Goal: Task Accomplishment & Management: Use online tool/utility

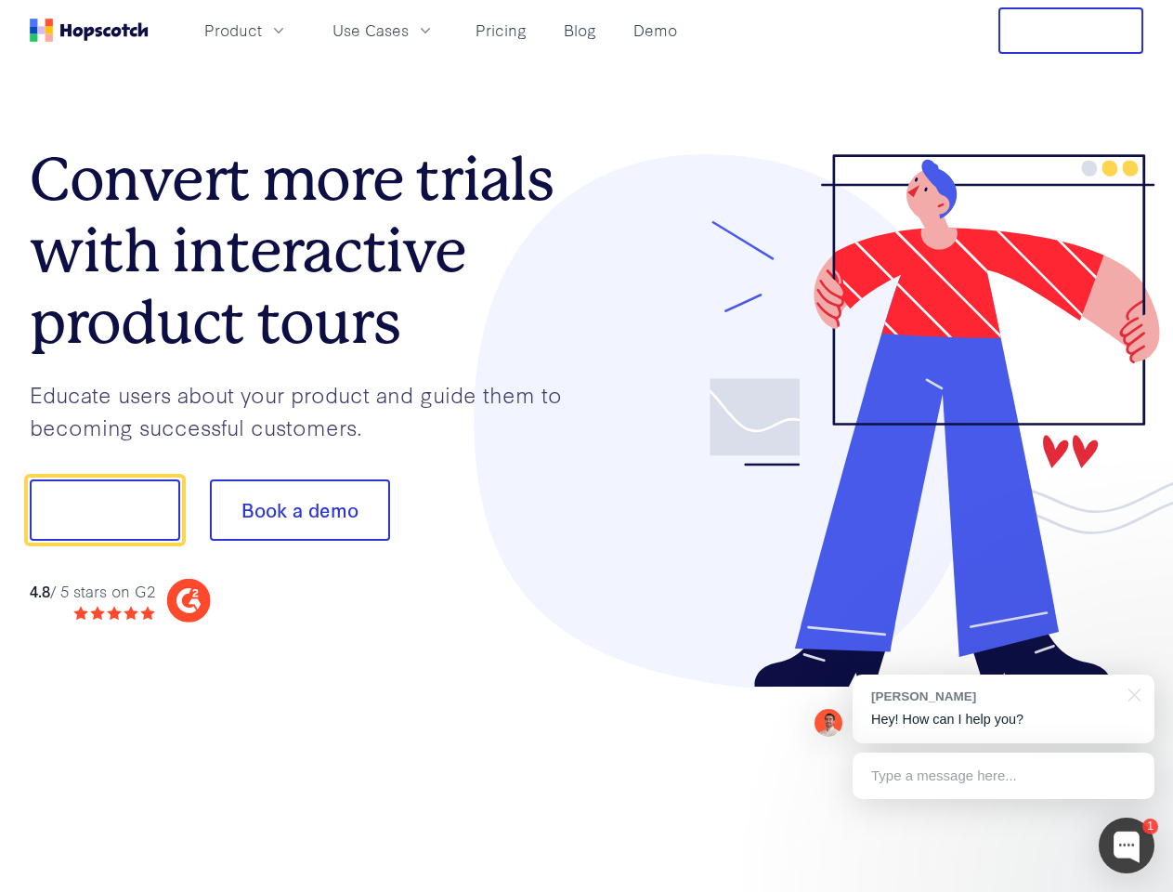
click at [587, 446] on div at bounding box center [865, 421] width 557 height 534
click at [262, 30] on span "Product" at bounding box center [233, 30] width 58 height 23
click at [409, 30] on span "Use Cases" at bounding box center [371, 30] width 76 height 23
click at [1071, 31] on button "Free Trial" at bounding box center [1070, 30] width 145 height 46
click at [104, 510] on button "Show me!" at bounding box center [105, 509] width 150 height 61
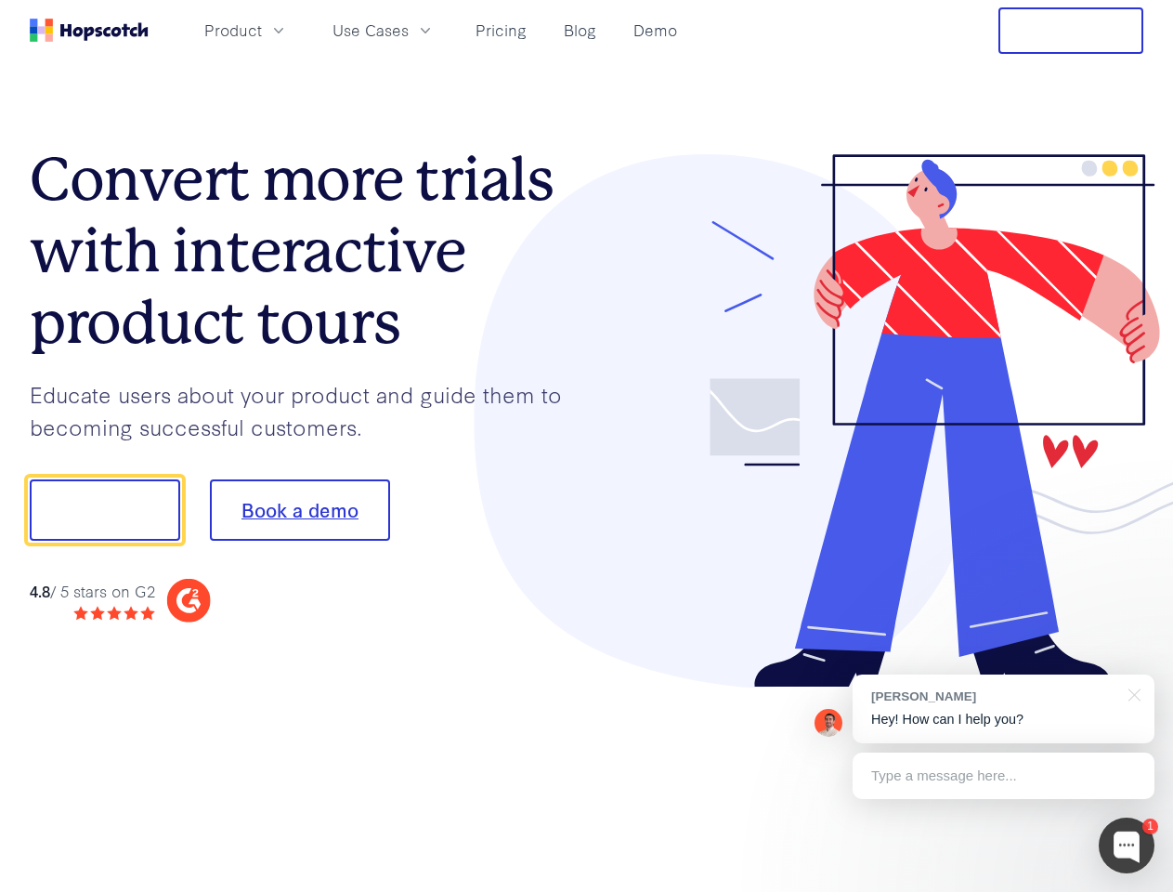
click at [299, 510] on button "Book a demo" at bounding box center [300, 509] width 180 height 61
click at [1127, 845] on div at bounding box center [1127, 845] width 56 height 56
click at [1003, 709] on div "[PERSON_NAME] Hey! How can I help you?" at bounding box center [1004, 708] width 302 height 69
click at [1131, 693] on div at bounding box center [980, 508] width 348 height 620
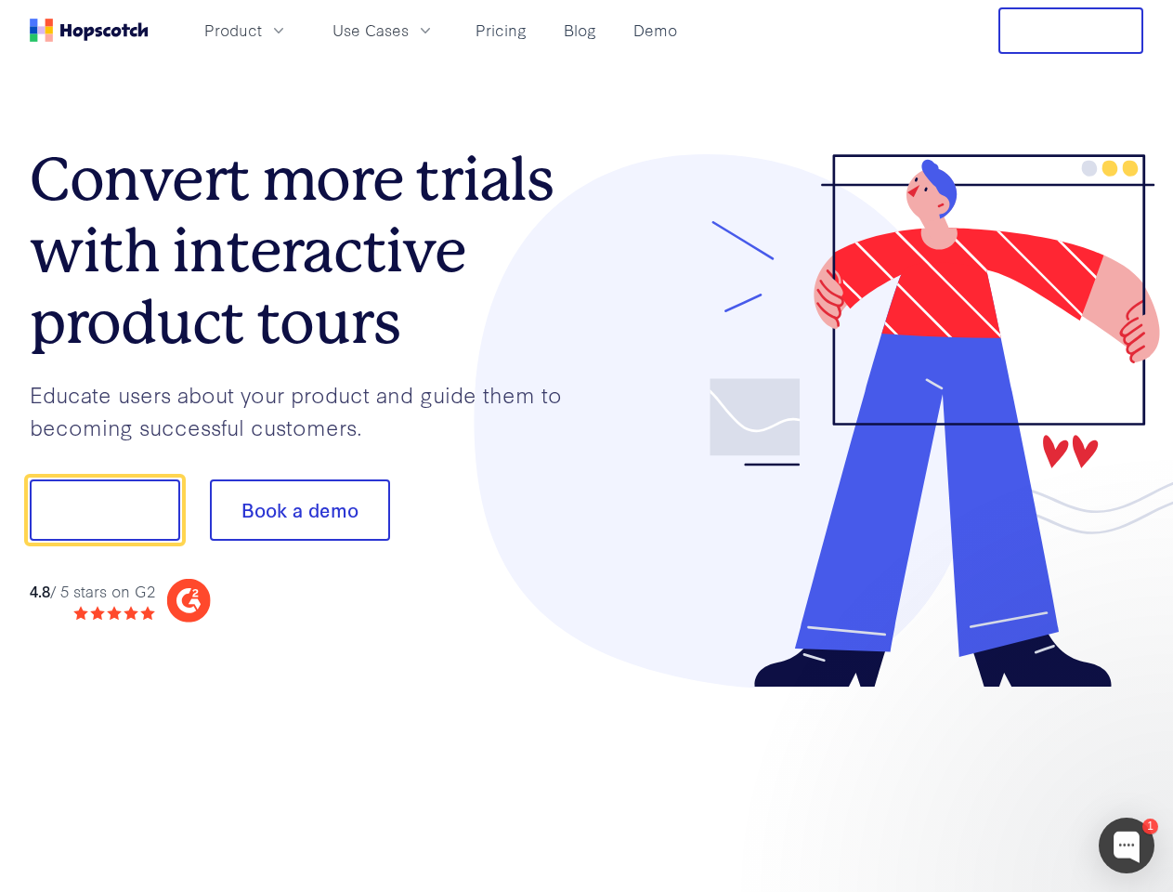
click at [1003, 776] on div at bounding box center [980, 508] width 348 height 620
